Goal: Transaction & Acquisition: Purchase product/service

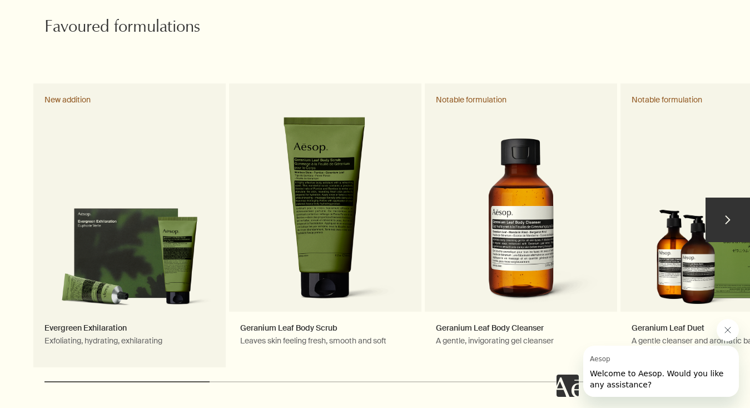
scroll to position [547, 0]
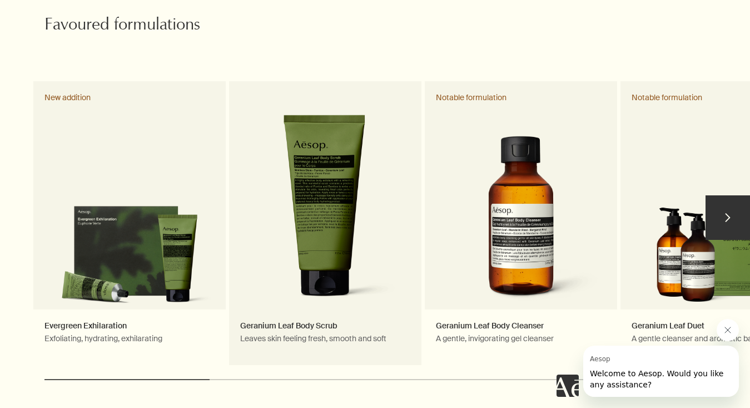
click at [344, 261] on link "Geranium Leaf Body Scrub Leaves skin feeling fresh, smooth and soft" at bounding box center [325, 223] width 192 height 284
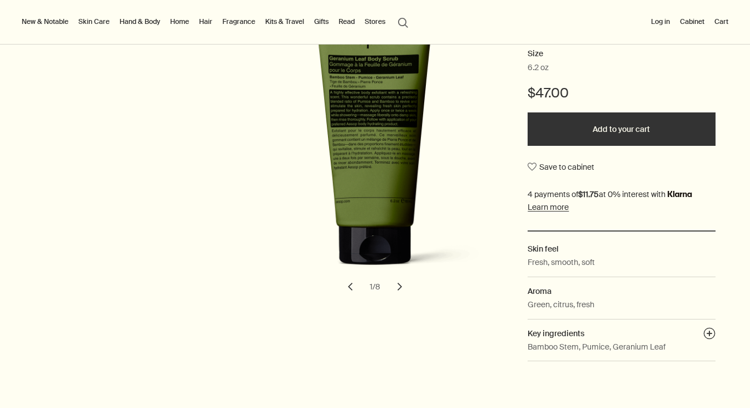
scroll to position [146, 0]
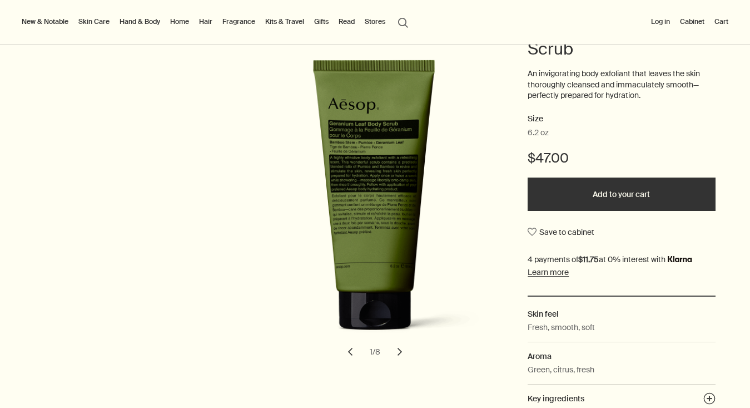
click at [633, 196] on button "Add to your cart" at bounding box center [621, 193] width 187 height 33
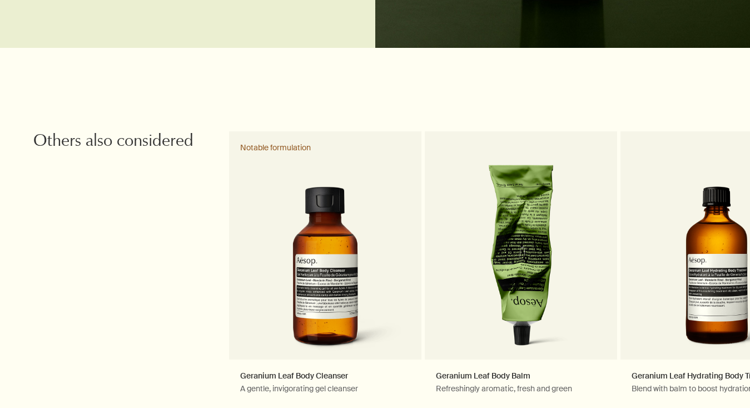
scroll to position [0, 0]
click at [720, 259] on button "chevron" at bounding box center [728, 267] width 45 height 45
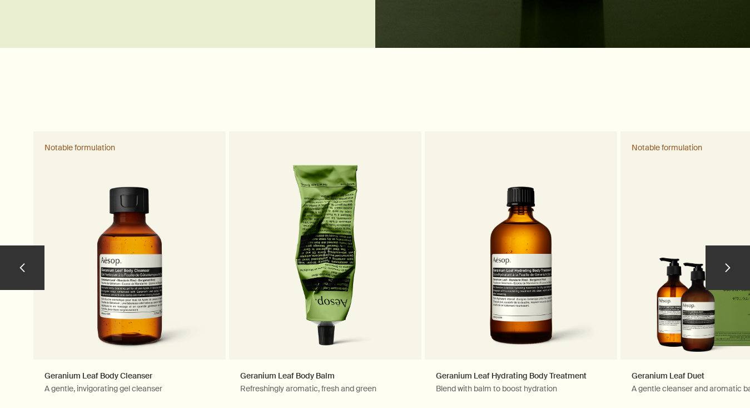
click at [720, 259] on button "chevron" at bounding box center [728, 267] width 45 height 45
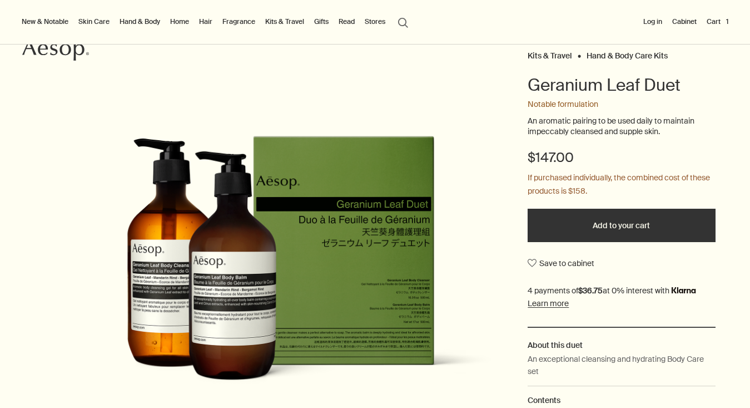
scroll to position [91, 0]
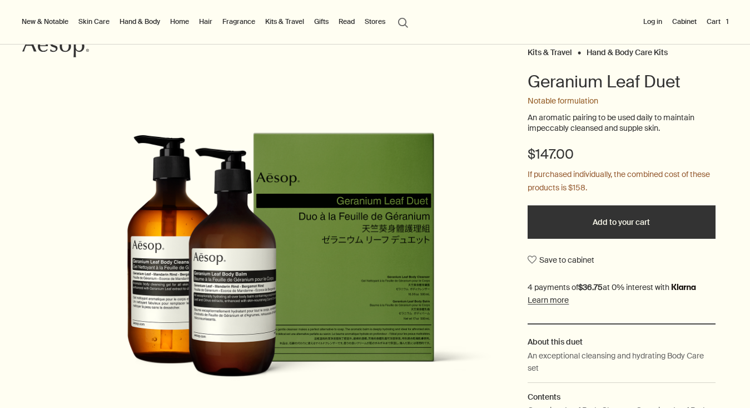
click at [650, 211] on button "Add to your cart" at bounding box center [621, 221] width 187 height 33
click at [401, 22] on button "search Search" at bounding box center [403, 21] width 20 height 21
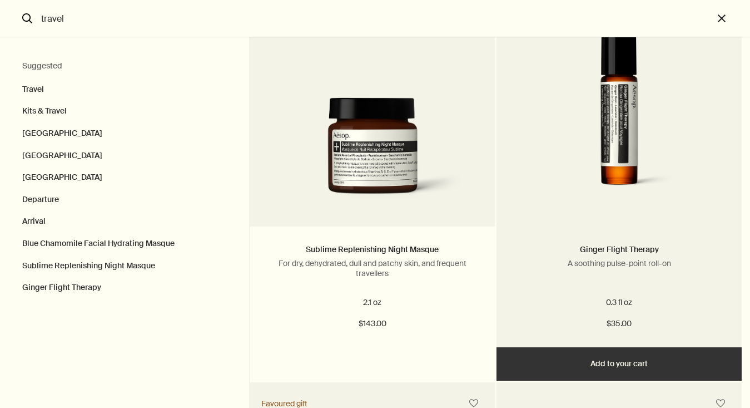
scroll to position [1280, 0]
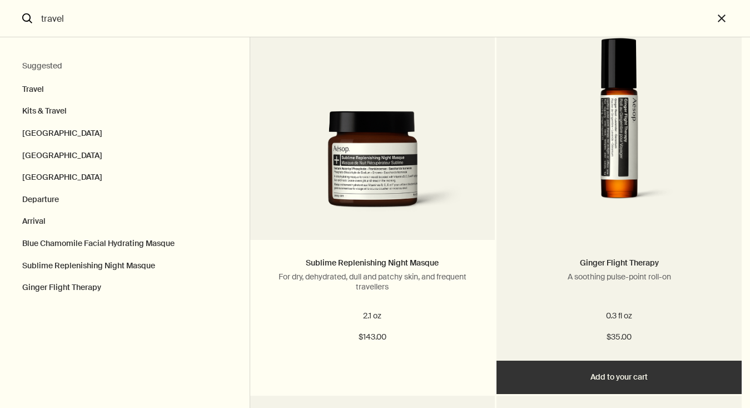
click at [638, 381] on button "Add Add to your cart" at bounding box center [619, 376] width 245 height 33
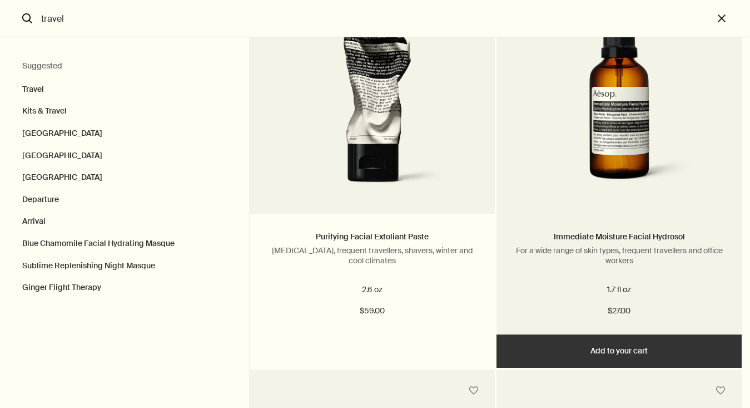
scroll to position [1714, 0]
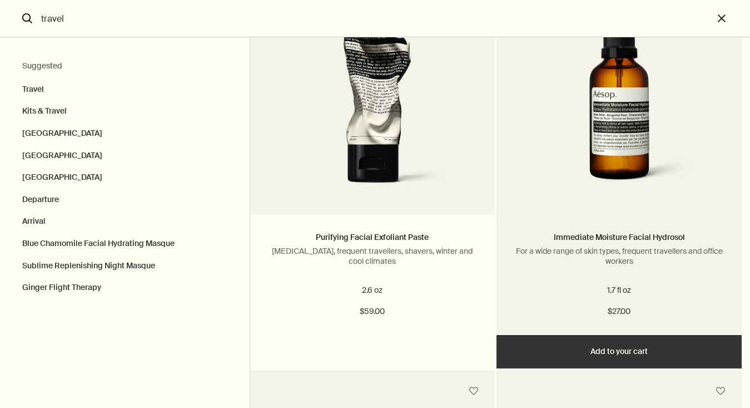
click at [627, 348] on button "Add Add to your cart" at bounding box center [619, 351] width 245 height 33
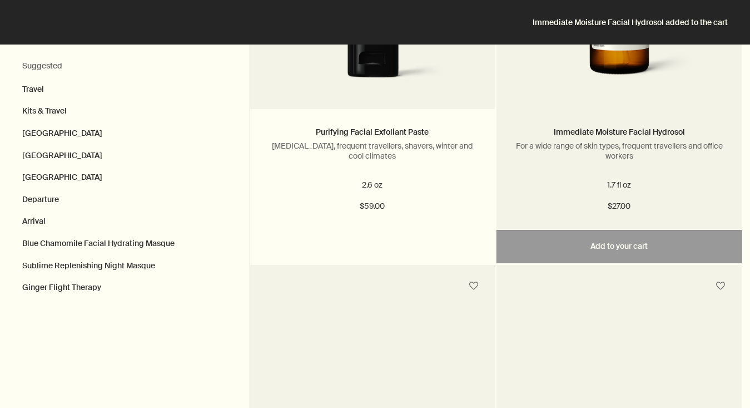
scroll to position [2098, 0]
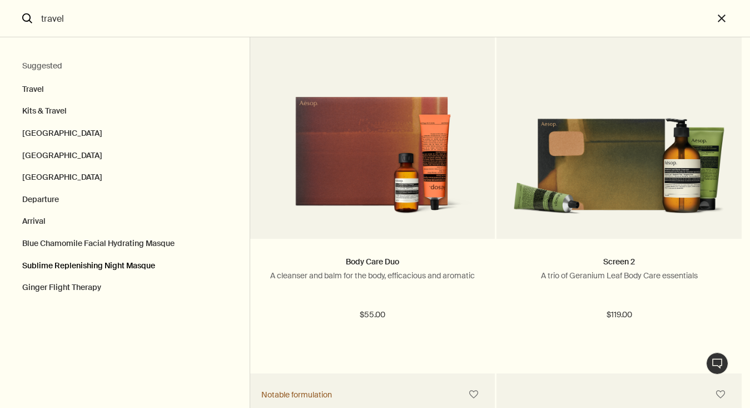
click at [134, 260] on button "Sublime Replenishing Night Masque" at bounding box center [125, 266] width 250 height 22
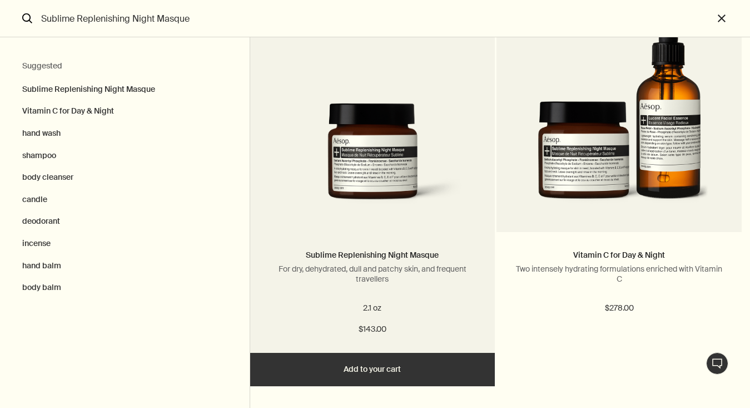
scroll to position [104, 0]
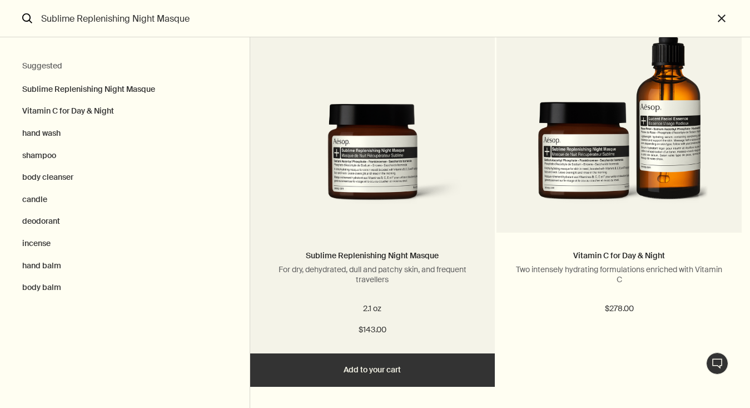
click at [364, 369] on button "Add Add to your cart" at bounding box center [372, 369] width 245 height 33
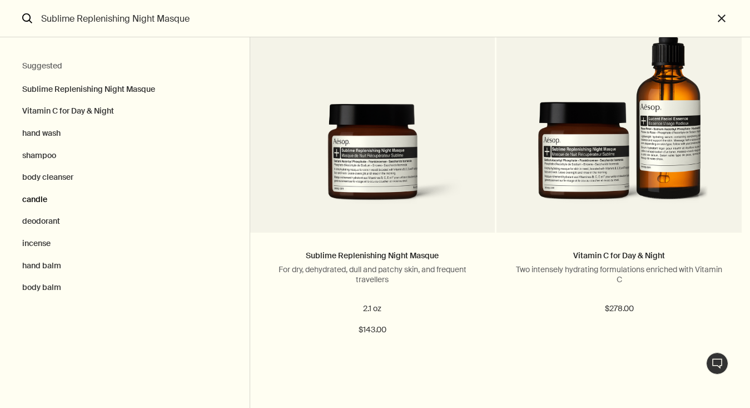
click at [36, 199] on button "candle" at bounding box center [125, 200] width 250 height 22
type input "candle"
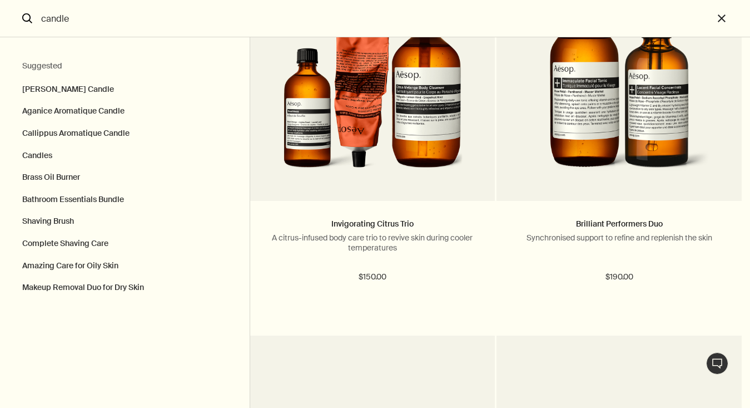
scroll to position [2889, 0]
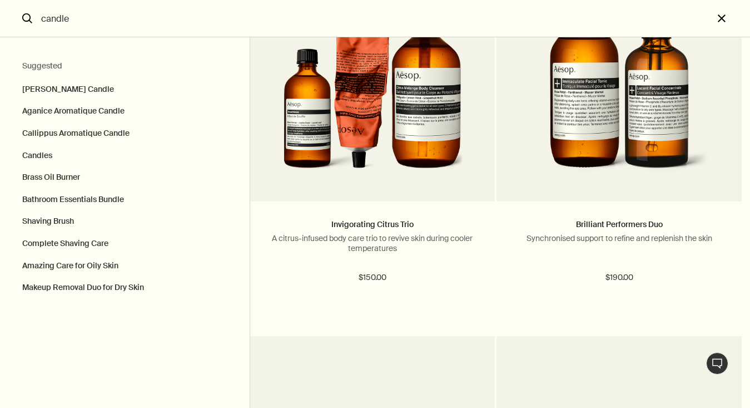
click at [720, 20] on button "close" at bounding box center [732, 18] width 37 height 37
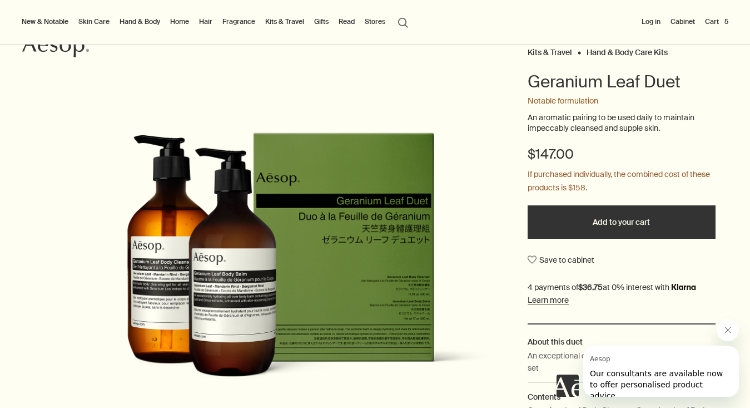
click at [131, 22] on link "Hand & Body" at bounding box center [139, 21] width 45 height 13
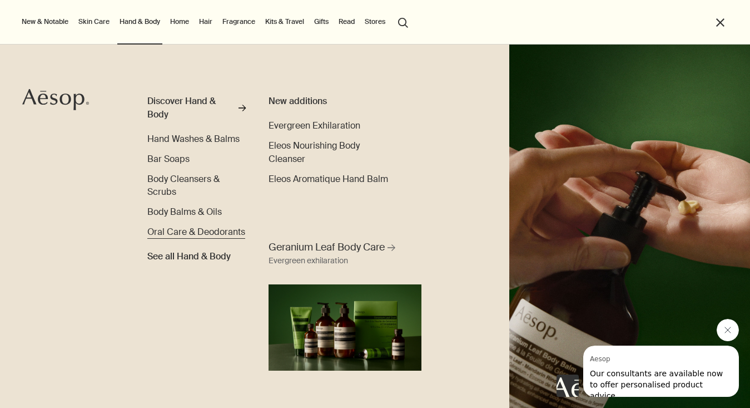
click at [212, 233] on span "Oral Care & Deodorants" at bounding box center [196, 232] width 98 height 12
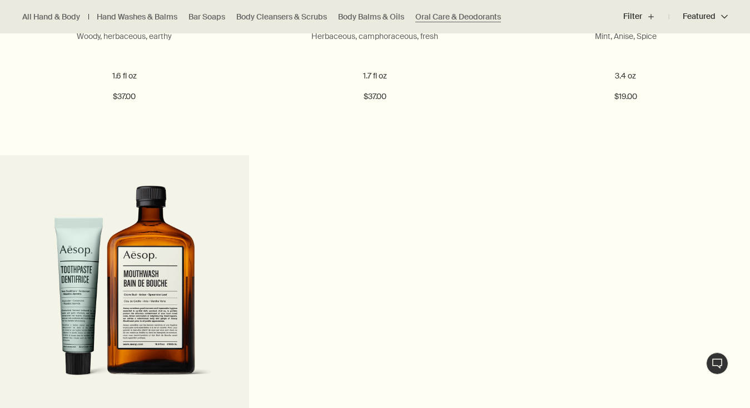
scroll to position [1245, 0]
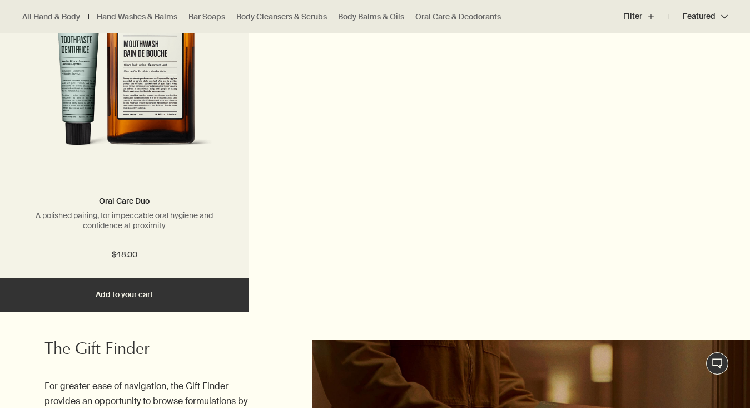
click at [154, 293] on button "Add Add to your cart" at bounding box center [124, 294] width 249 height 33
click at [154, 293] on button "Added Added to your cart Add Add to your cart" at bounding box center [124, 294] width 249 height 33
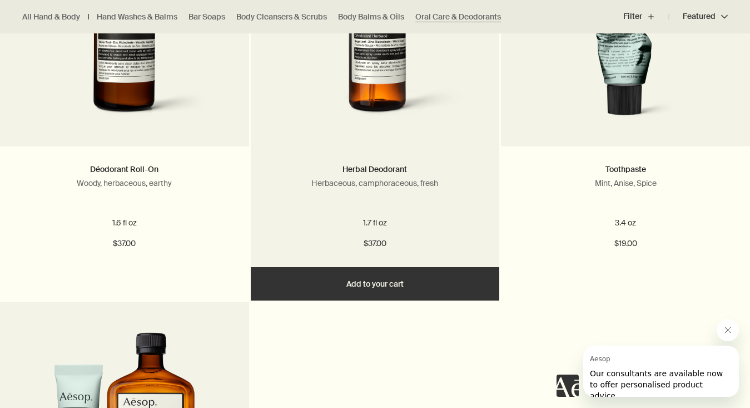
scroll to position [903, 0]
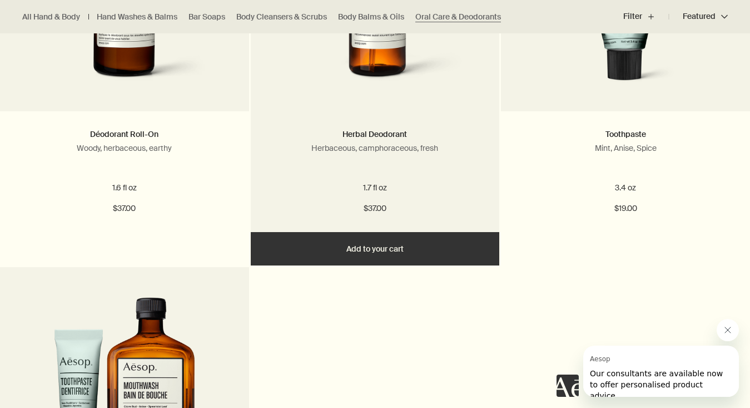
click at [386, 256] on button "Add Add to your cart" at bounding box center [375, 248] width 249 height 33
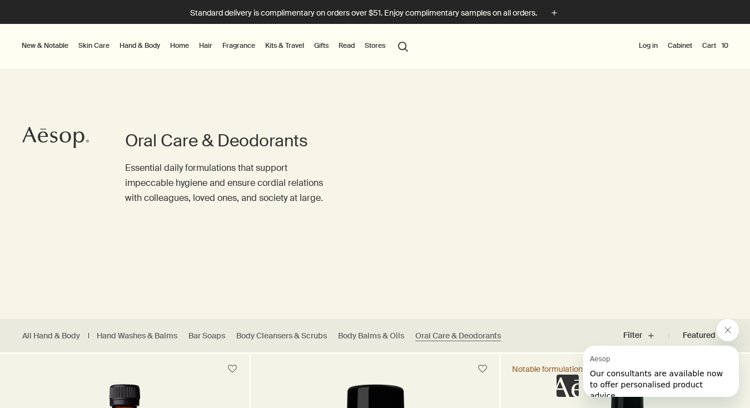
scroll to position [0, 0]
click at [100, 44] on link "Skin Care" at bounding box center [94, 45] width 36 height 13
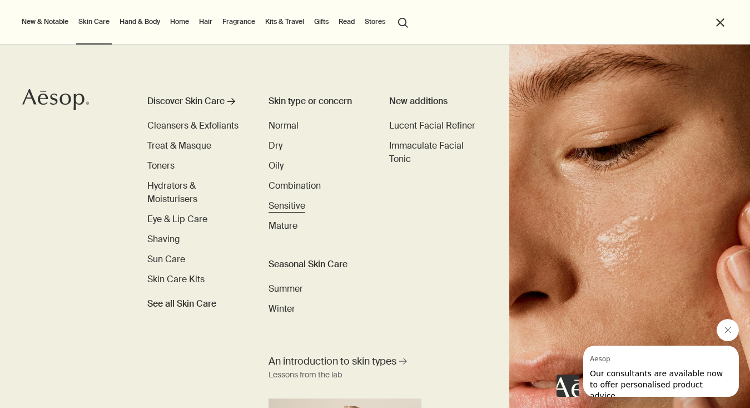
click at [282, 204] on span "Sensitive" at bounding box center [287, 206] width 37 height 12
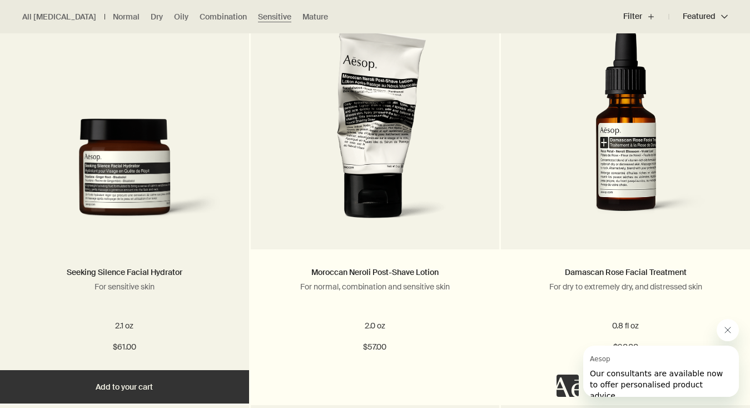
scroll to position [1375, 0]
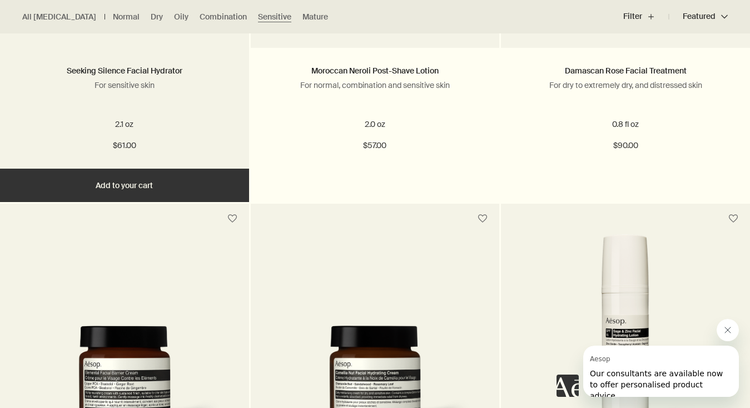
click at [151, 187] on button "Add Add to your cart" at bounding box center [124, 185] width 249 height 33
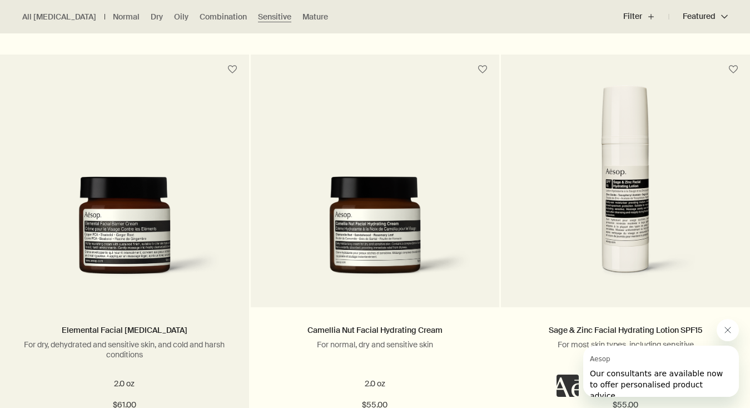
scroll to position [1649, 0]
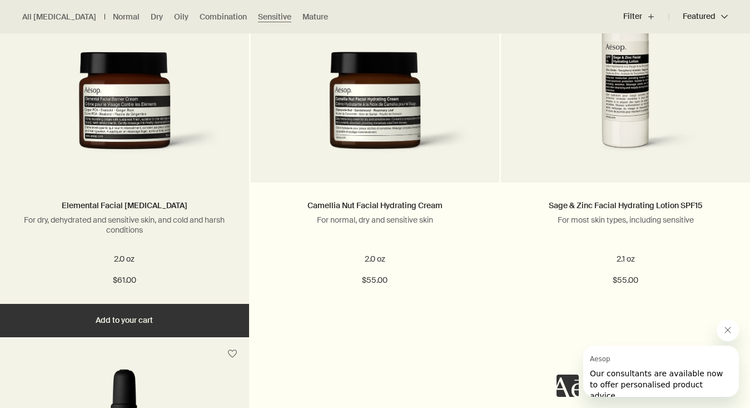
click at [179, 313] on button "Add Add to your cart" at bounding box center [124, 320] width 249 height 33
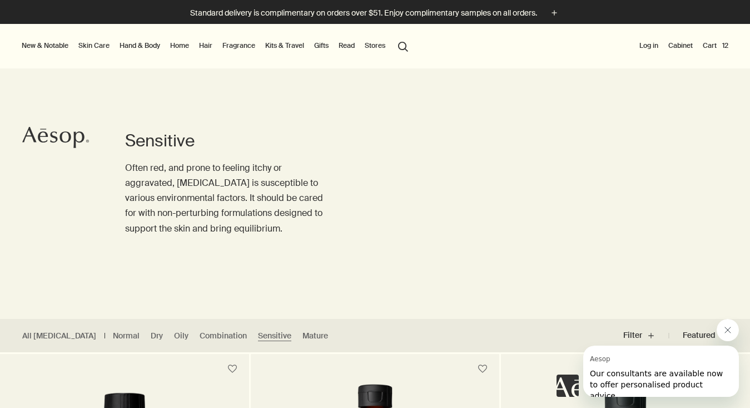
scroll to position [0, 0]
click at [405, 47] on button "search Search" at bounding box center [403, 45] width 20 height 21
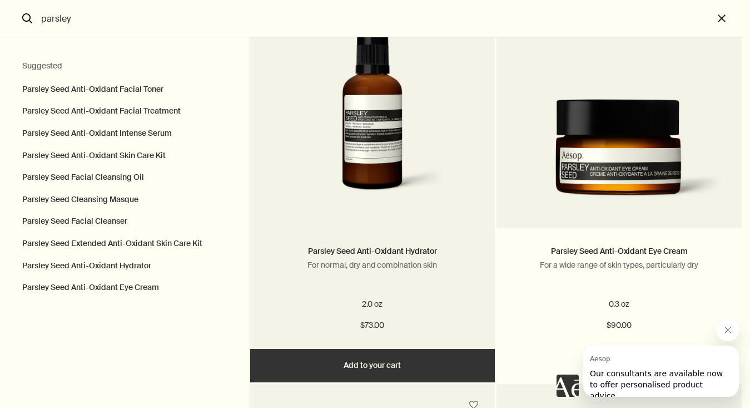
scroll to position [1741, 0]
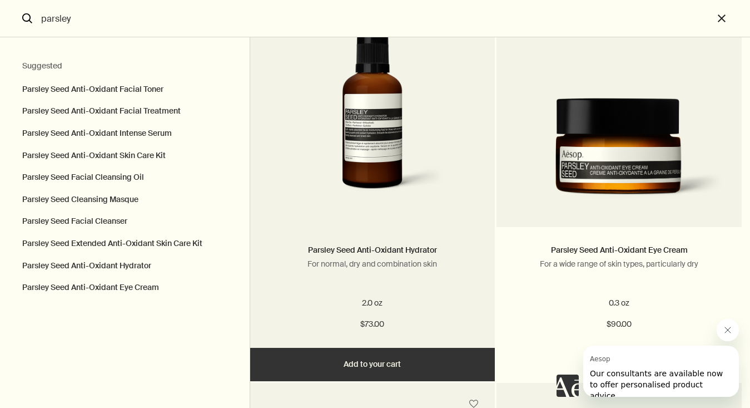
type input "parsley"
click at [407, 359] on button "Add Add to your cart" at bounding box center [372, 364] width 245 height 33
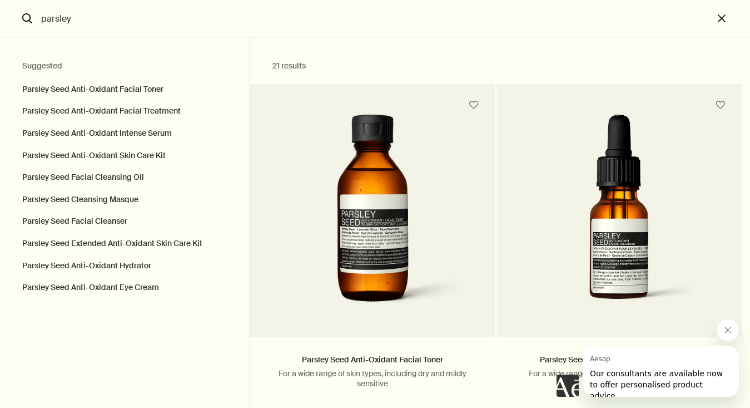
scroll to position [0, 0]
click at [724, 15] on button "close" at bounding box center [732, 18] width 37 height 37
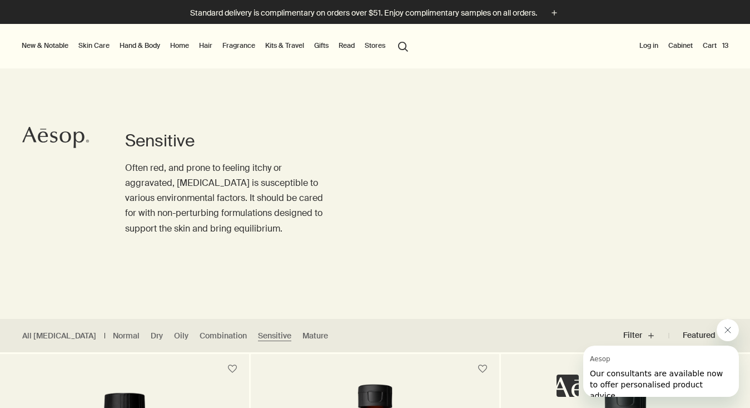
click at [720, 44] on button "Cart 13" at bounding box center [716, 45] width 30 height 13
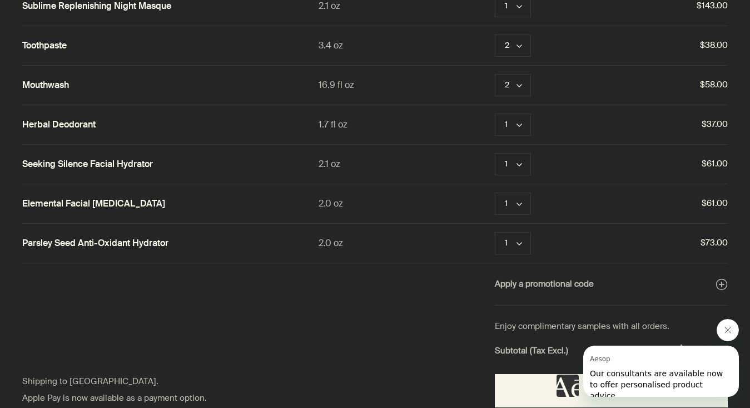
scroll to position [202, 0]
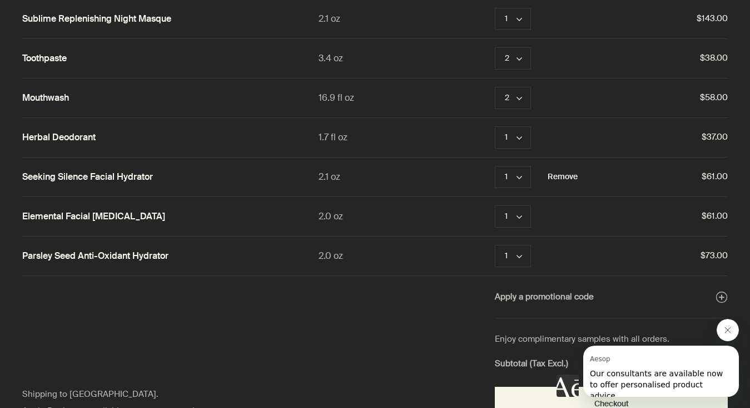
click at [567, 175] on button "Remove" at bounding box center [563, 176] width 30 height 13
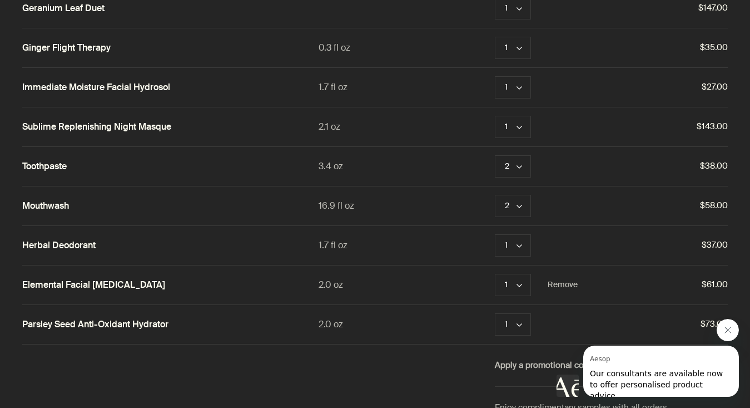
scroll to position [94, 0]
click at [521, 167] on icon "chevron" at bounding box center [520, 167] width 6 height 6
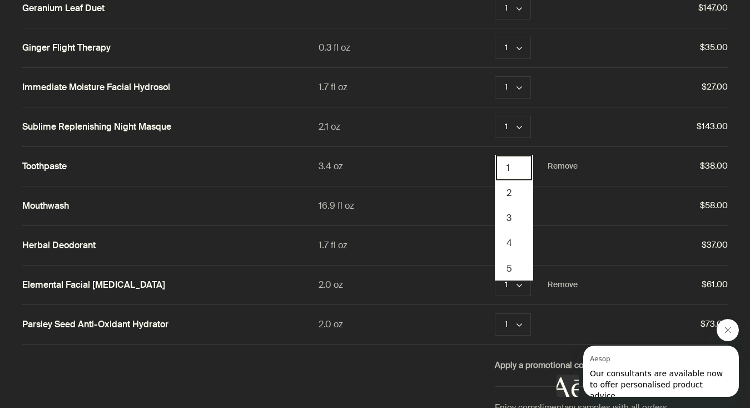
click at [505, 167] on button "1" at bounding box center [514, 167] width 36 height 25
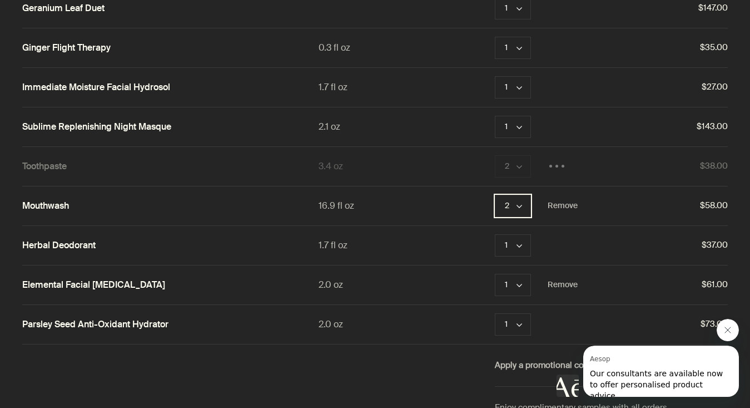
click at [520, 209] on button "2 chevron" at bounding box center [513, 206] width 36 height 22
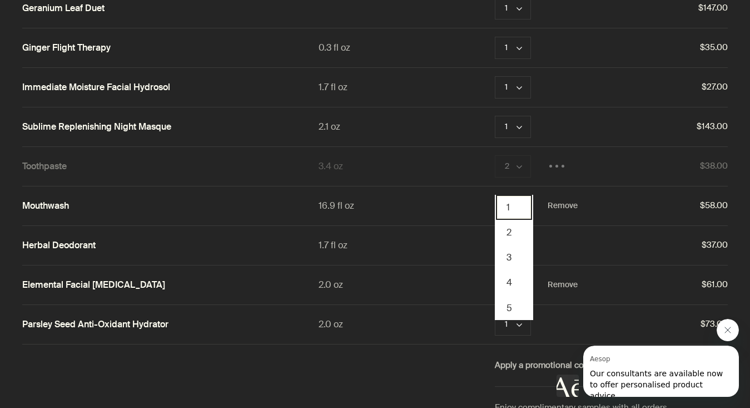
click at [509, 207] on button "1" at bounding box center [514, 207] width 36 height 25
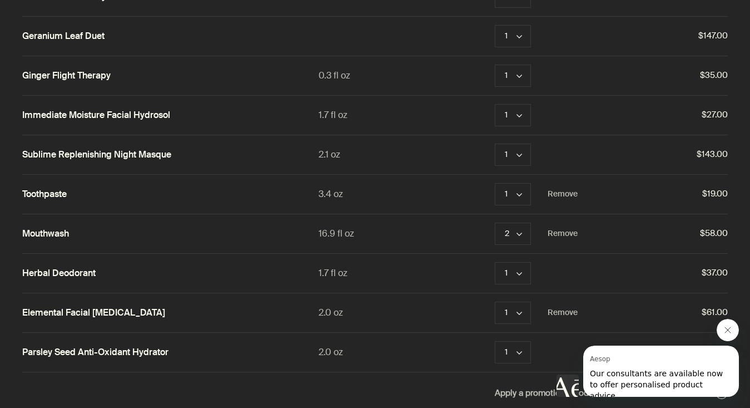
scroll to position [65, 0]
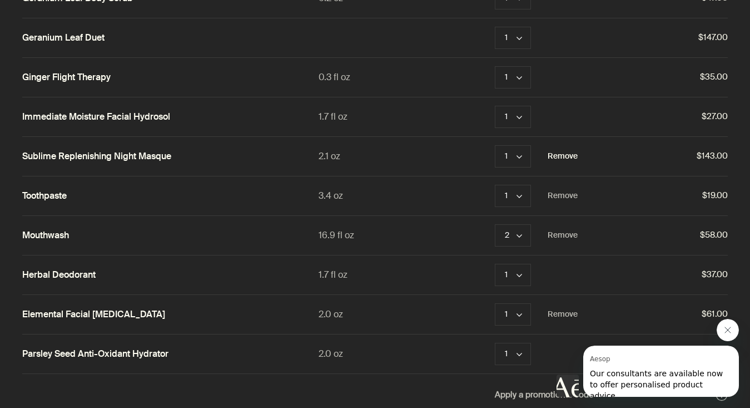
click at [561, 159] on button "Remove" at bounding box center [563, 156] width 30 height 13
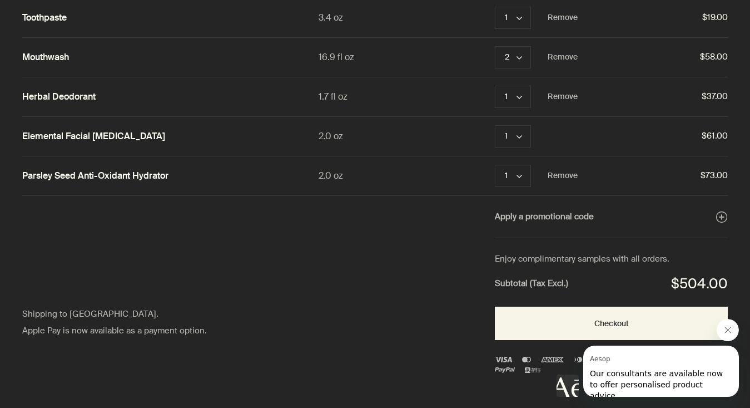
scroll to position [202, 0]
click at [621, 323] on div at bounding box center [648, 358] width 182 height 78
click at [605, 322] on div at bounding box center [648, 358] width 182 height 78
click at [732, 325] on icon "Close message from Aesop" at bounding box center [728, 329] width 9 height 9
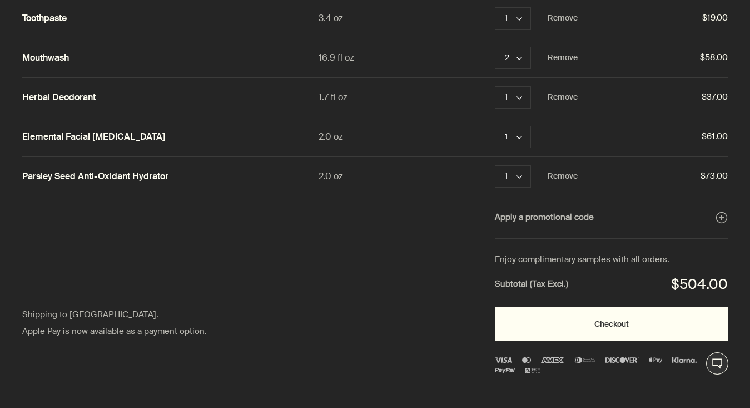
click at [639, 318] on button "Checkout" at bounding box center [611, 323] width 233 height 33
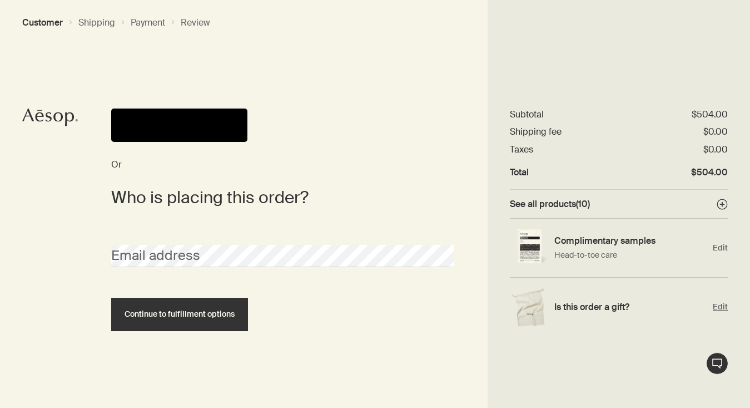
click at [718, 305] on span "Edit" at bounding box center [720, 307] width 15 height 11
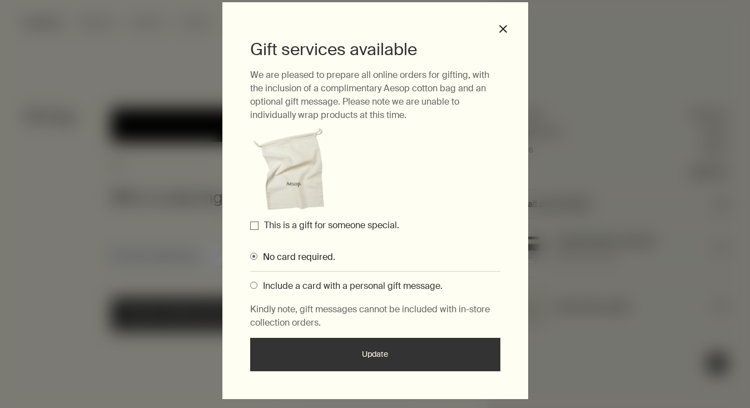
scroll to position [28, 0]
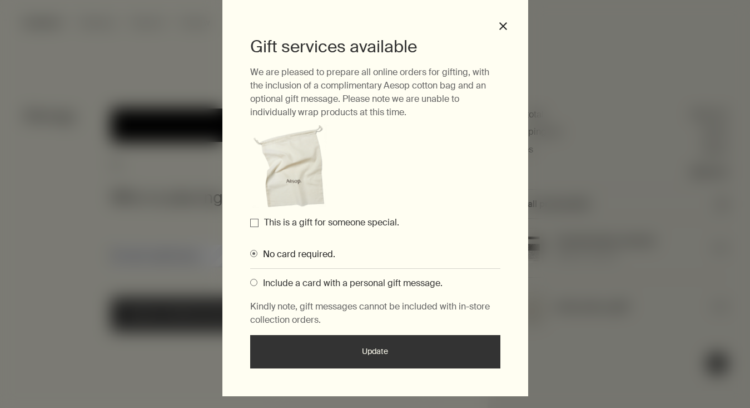
click at [253, 283] on span "Gifting Modals" at bounding box center [253, 282] width 7 height 7
click at [250, 283] on input "Include a card with a personal gift message." at bounding box center [250, 280] width 0 height 7
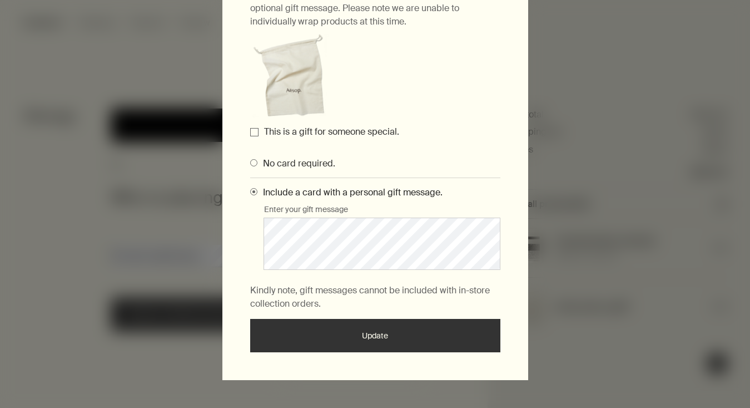
scroll to position [118, 0]
click at [392, 337] on button "Update" at bounding box center [375, 335] width 250 height 33
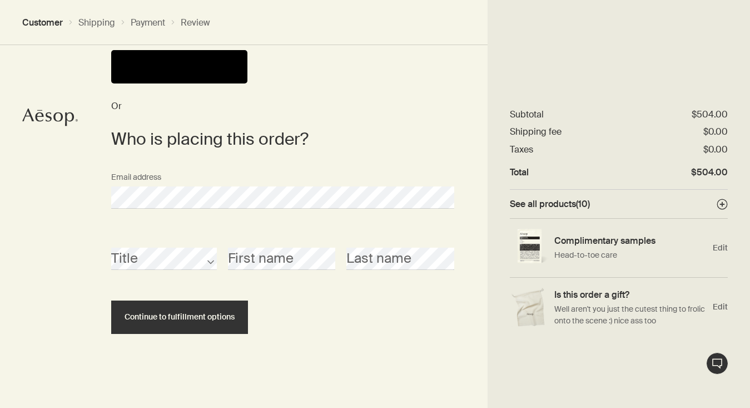
scroll to position [58, 0]
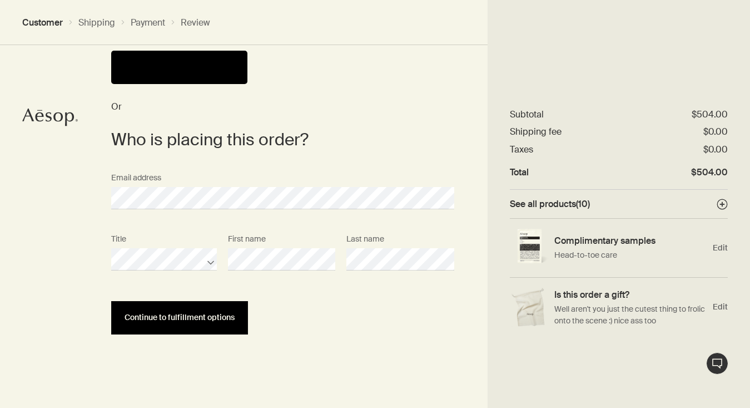
click at [184, 317] on span "Continue to fulfillment options" at bounding box center [180, 317] width 110 height 8
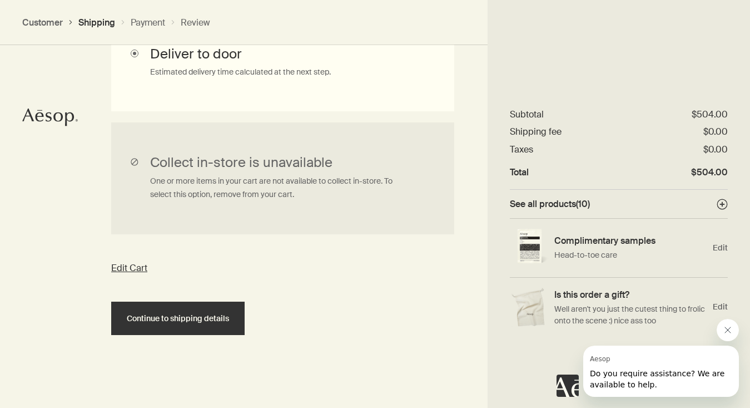
scroll to position [382, 0]
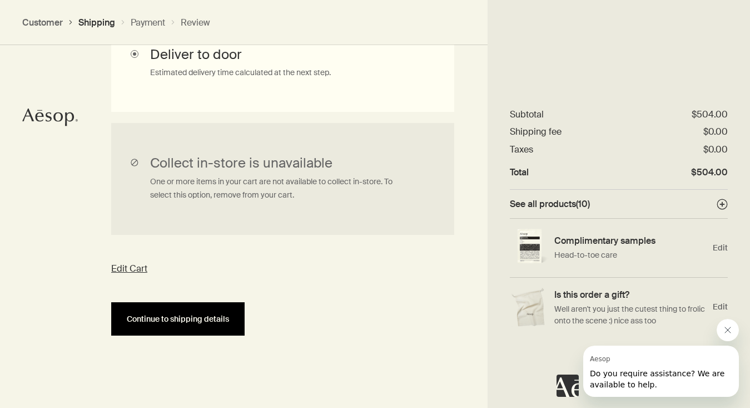
click at [211, 317] on span "Continue to shipping details" at bounding box center [178, 319] width 102 height 8
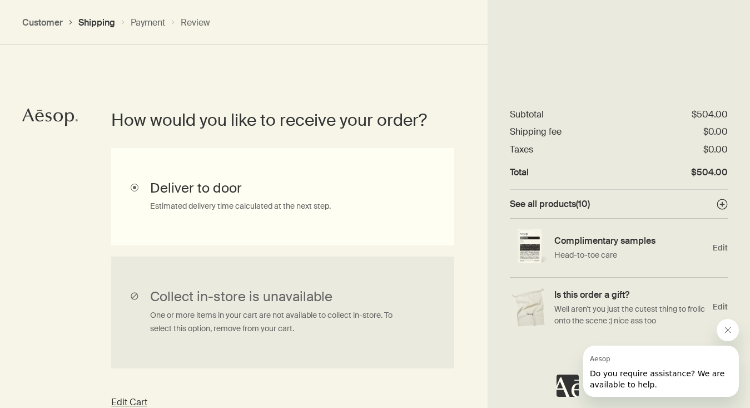
select select "US"
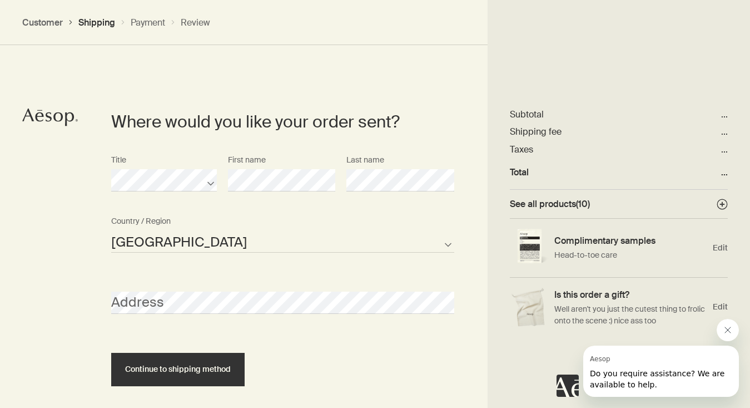
scroll to position [480, 0]
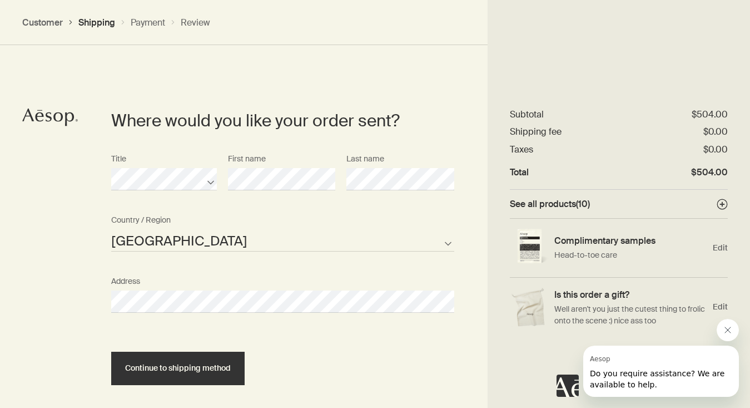
select select "US"
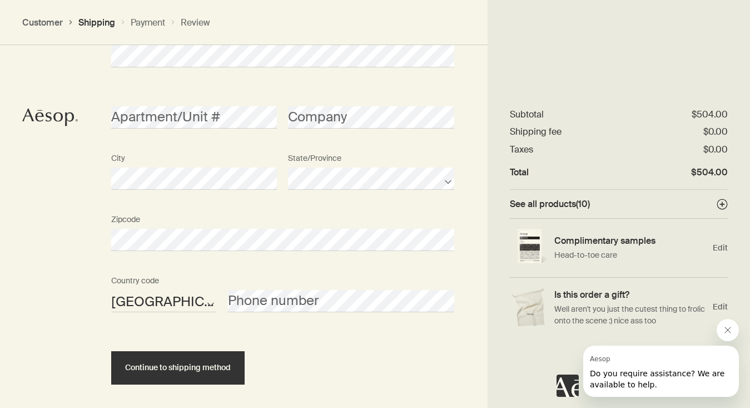
scroll to position [744, 0]
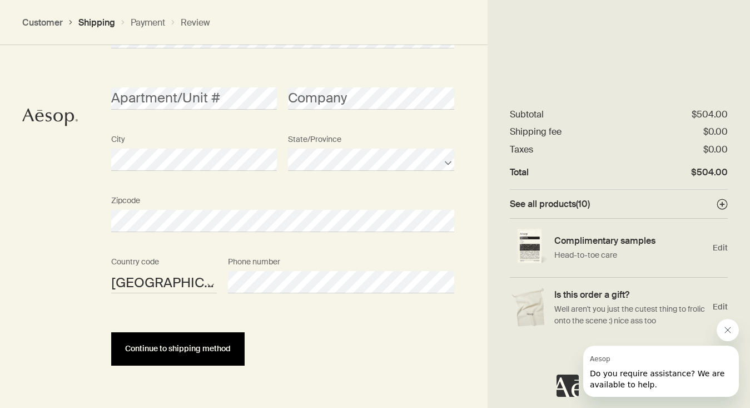
click at [149, 353] on button "Continue to shipping method" at bounding box center [178, 348] width 134 height 33
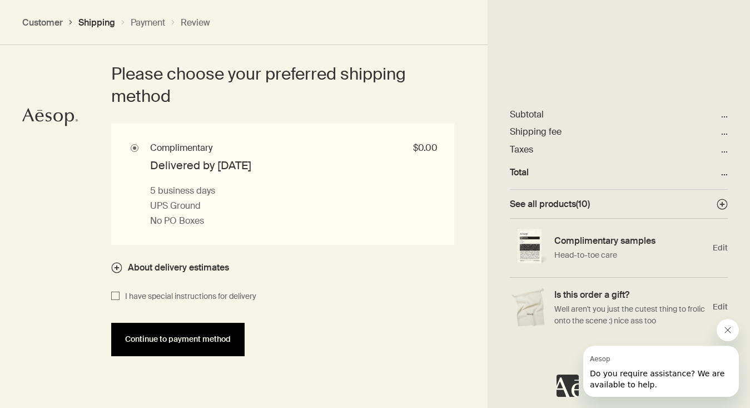
scroll to position [1012, 0]
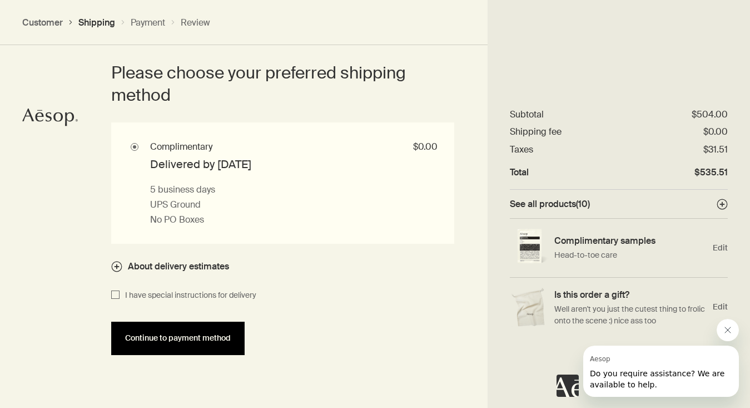
click at [154, 335] on span "Continue to payment method" at bounding box center [178, 338] width 106 height 8
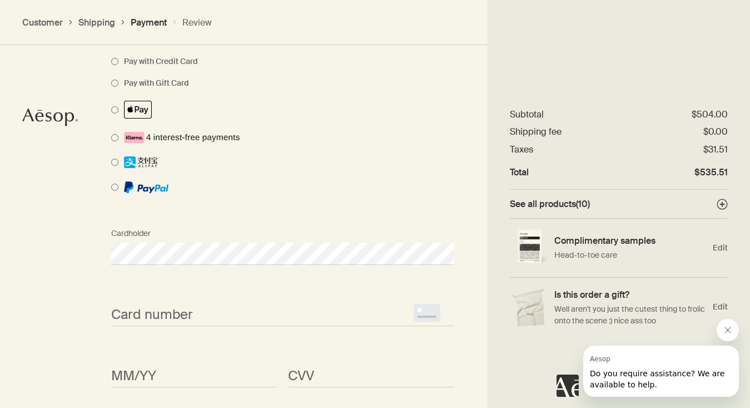
scroll to position [982, 0]
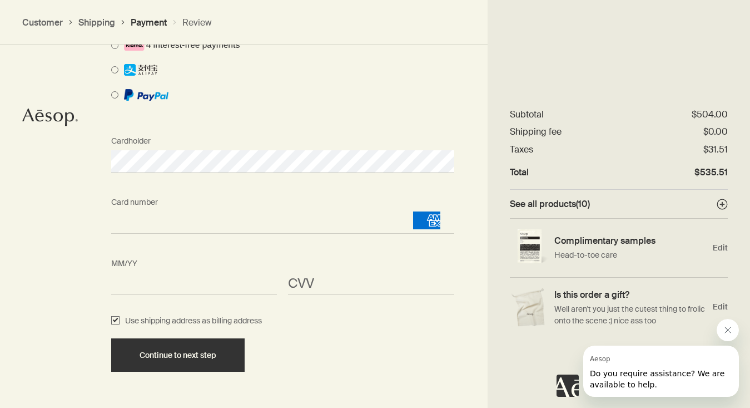
click at [324, 266] on div "CVV <p>Your browser does not support iframes.</p>" at bounding box center [371, 274] width 177 height 42
click at [115, 319] on input "Use shipping address as billing address" at bounding box center [115, 320] width 8 height 13
checkbox input "false"
select select "US"
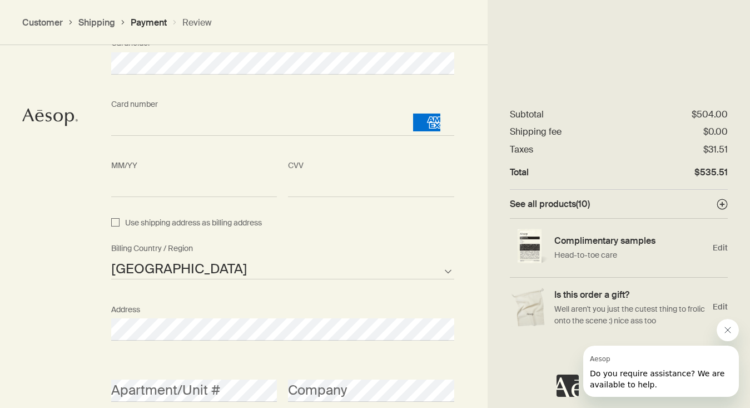
scroll to position [1352, 0]
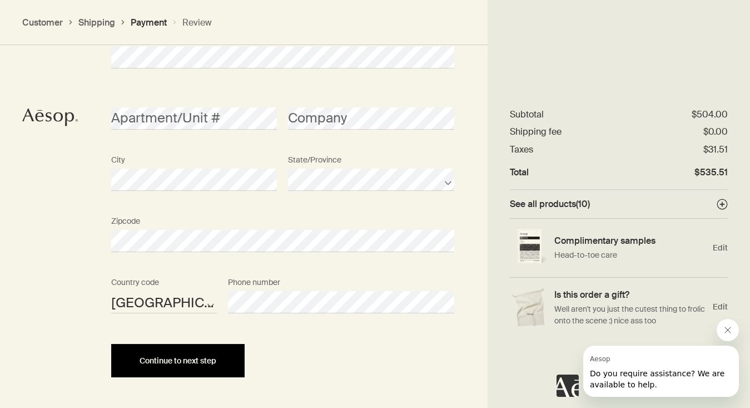
click at [158, 363] on button "Continue to next step" at bounding box center [178, 360] width 134 height 33
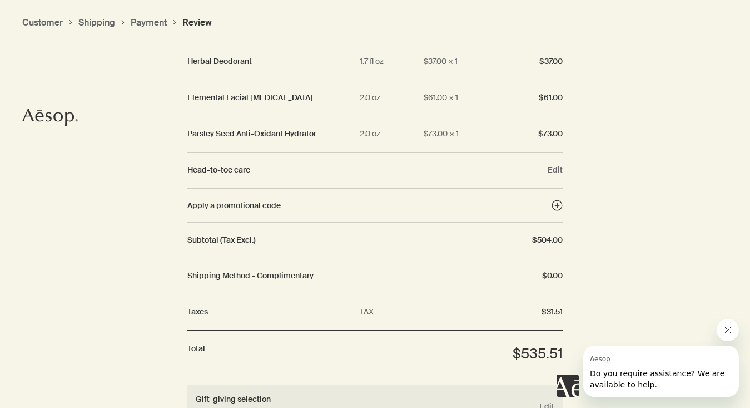
scroll to position [1775, 0]
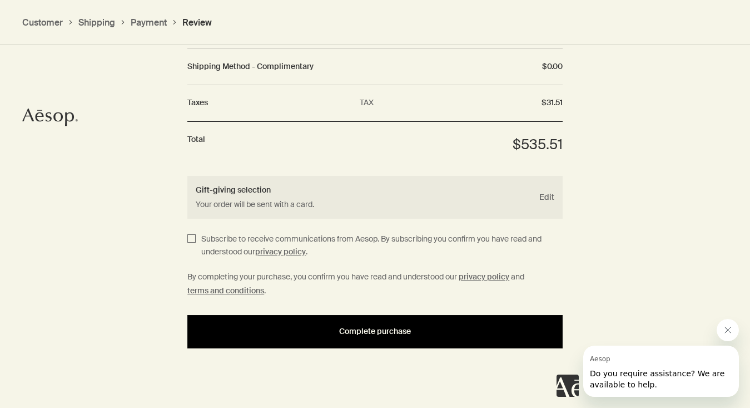
click at [290, 329] on button "Complete purchase" at bounding box center [375, 331] width 376 height 33
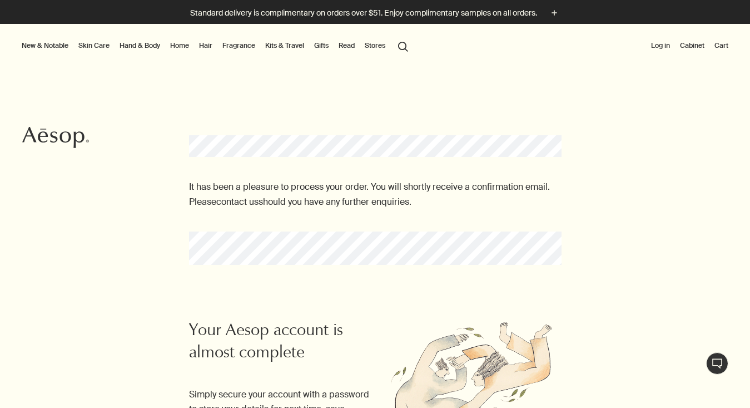
scroll to position [304, 0]
